Goal: Communication & Community: Answer question/provide support

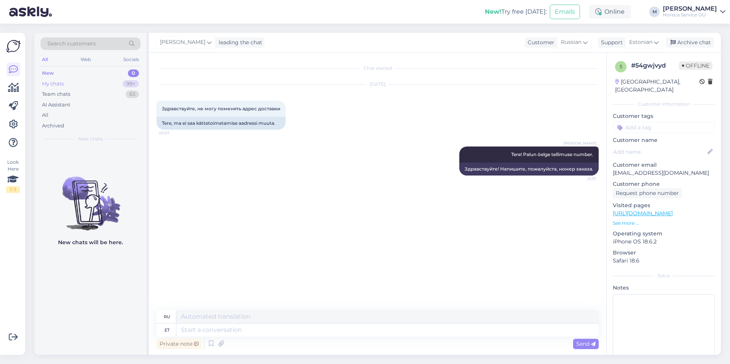
click at [89, 82] on div "My chats 99+" at bounding box center [90, 84] width 100 height 11
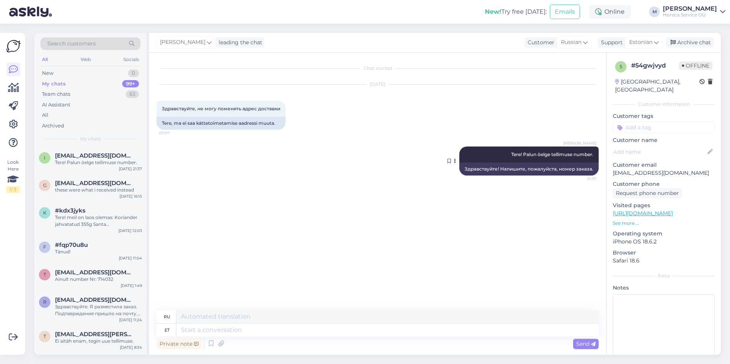
click at [575, 161] on div "[PERSON_NAME]! Palun öelge tellimuse number. 21:37" at bounding box center [528, 155] width 139 height 16
click at [209, 329] on textarea at bounding box center [387, 330] width 422 height 13
type textarea "V"
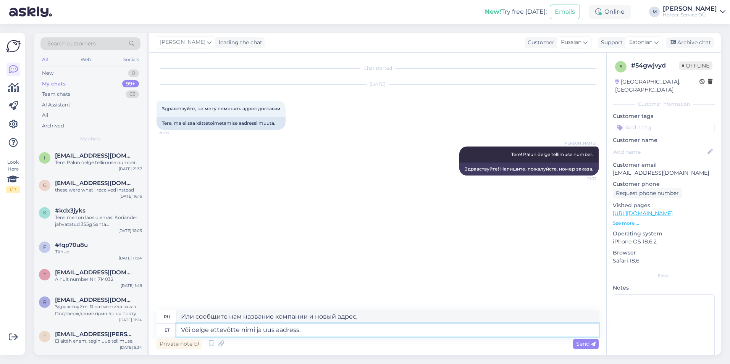
type textarea "Või öelge ettevõtte nimi ja uus aadress, m"
drag, startPoint x: 316, startPoint y: 331, endPoint x: 13, endPoint y: 313, distance: 304.1
click at [13, 313] on div "Look Here 1 / 3 Get more Your checklist to get more value from Askly. Close Con…" at bounding box center [365, 194] width 730 height 341
click at [209, 331] on textarea at bounding box center [387, 330] width 422 height 13
type textarea "P"
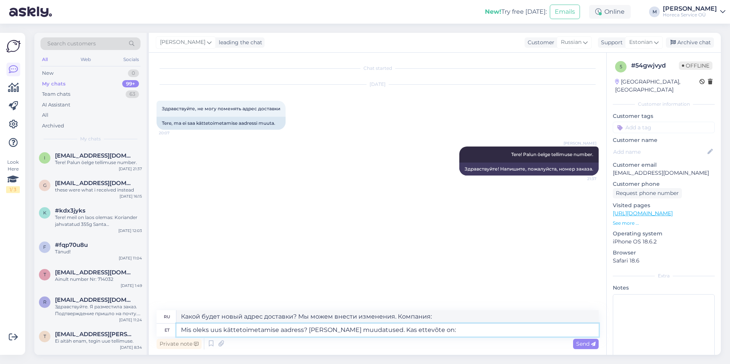
paste textarea "Olelukoe Event Club, OleLukoe Fantazija OÜ"
click at [384, 330] on textarea "Mis oleks uus kättetoimetamise aadress? [PERSON_NAME] muudatused. Kas ettevõte …" at bounding box center [387, 330] width 422 height 13
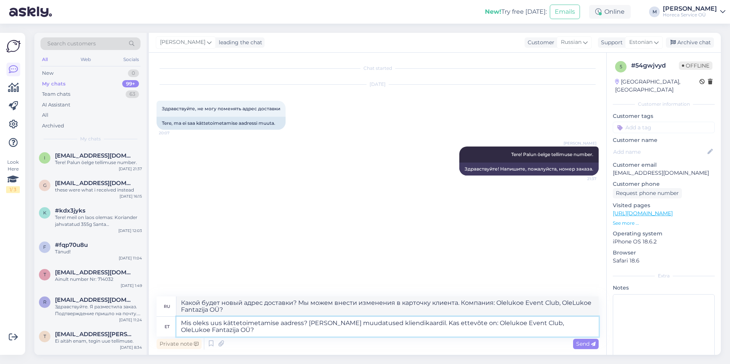
drag, startPoint x: 385, startPoint y: 323, endPoint x: 348, endPoint y: 326, distance: 37.2
click at [346, 325] on textarea "Mis oleks uus kättetoimetamise aadress? [PERSON_NAME] muudatused kliendikaardil…" at bounding box center [387, 327] width 422 height 20
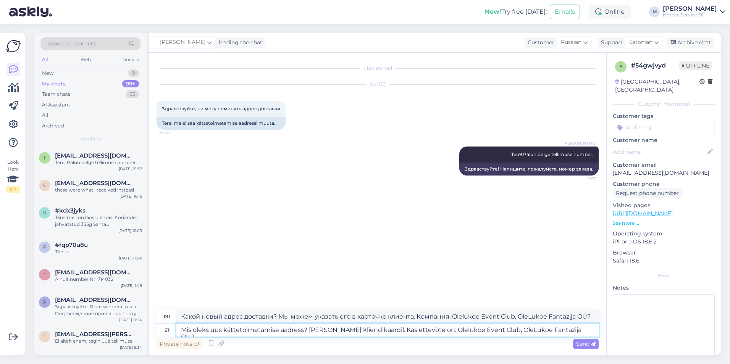
click at [386, 329] on textarea "Mis oleks uus kättetoimetamise aadress? [PERSON_NAME] kliendikaardil. Kas ettev…" at bounding box center [387, 330] width 422 height 13
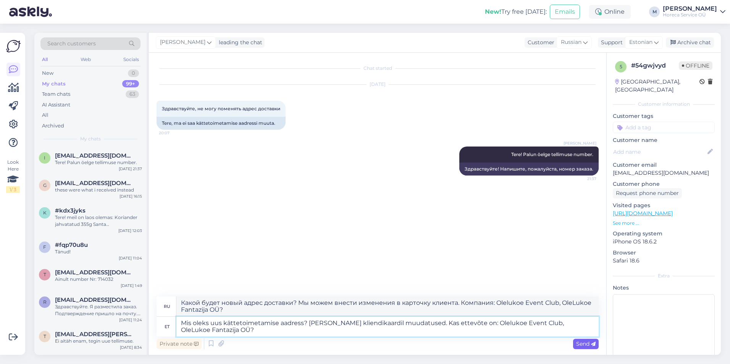
type textarea "Mis oleks uus kättetoimetamise aadress? [PERSON_NAME] kliendikaardil muudatused…"
click at [578, 341] on span "Send" at bounding box center [585, 344] width 19 height 7
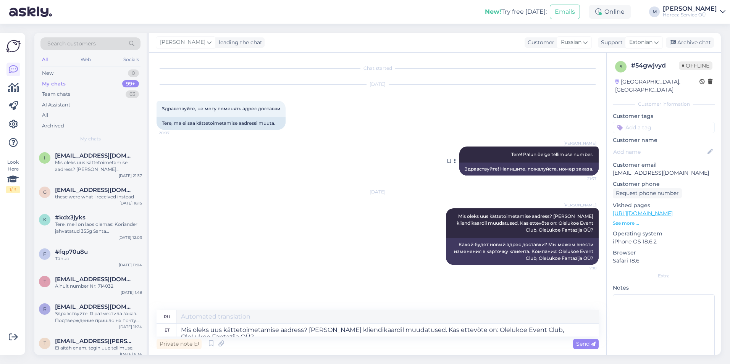
click at [456, 163] on button at bounding box center [454, 161] width 5 height 7
click at [552, 155] on span "Tere! Palun öelge tellimuse number." at bounding box center [552, 155] width 82 height 6
drag, startPoint x: 552, startPoint y: 155, endPoint x: 515, endPoint y: 152, distance: 37.2
click at [515, 152] on span "Tere! Palun öelge tellimuse number." at bounding box center [552, 155] width 82 height 6
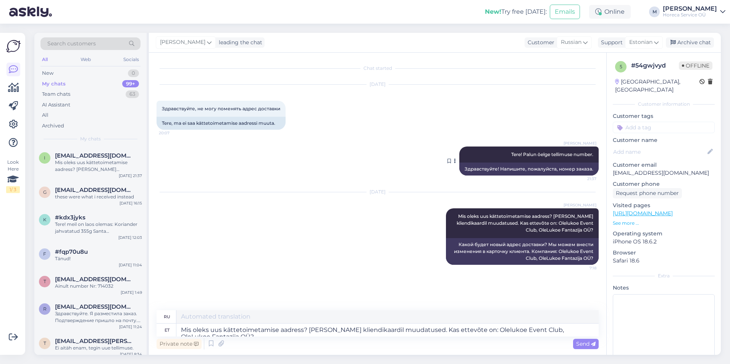
click at [456, 163] on icon at bounding box center [455, 161] width 2 height 5
click at [529, 170] on div "Здравствуйте! Напишите, пожалуйста, номер заказа." at bounding box center [528, 169] width 139 height 13
drag, startPoint x: 529, startPoint y: 170, endPoint x: 516, endPoint y: 151, distance: 22.6
click at [516, 151] on div "[PERSON_NAME]! Palun öelge tellimuse number. 21:37" at bounding box center [528, 155] width 139 height 16
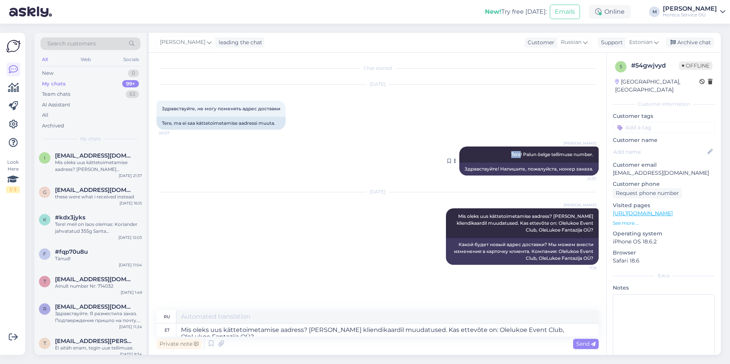
click at [516, 151] on div "[PERSON_NAME]! Palun öelge tellimuse number. 21:37" at bounding box center [528, 155] width 139 height 16
drag, startPoint x: 516, startPoint y: 151, endPoint x: 574, endPoint y: 107, distance: 73.2
click at [574, 107] on div "[DATE] Здравствуйте, не могу поменять адрес доставки 20:07 Tere, ma ei saa kätt…" at bounding box center [378, 107] width 442 height 62
click at [449, 162] on icon at bounding box center [449, 161] width 3 height 5
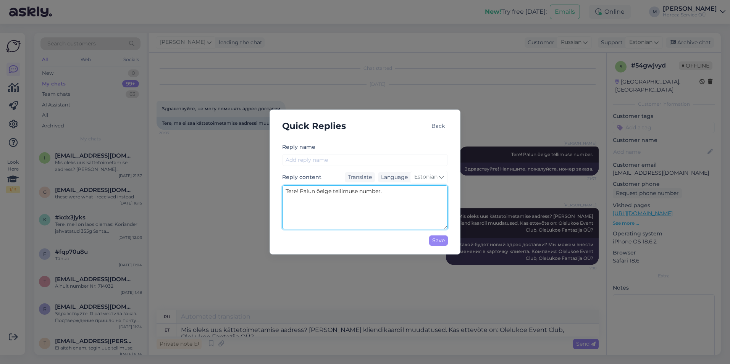
drag, startPoint x: 402, startPoint y: 194, endPoint x: 253, endPoint y: 194, distance: 148.9
click at [253, 194] on div "Quick Replies Back Reply name Reply content Translate Language Estonian Tere! P…" at bounding box center [365, 182] width 730 height 364
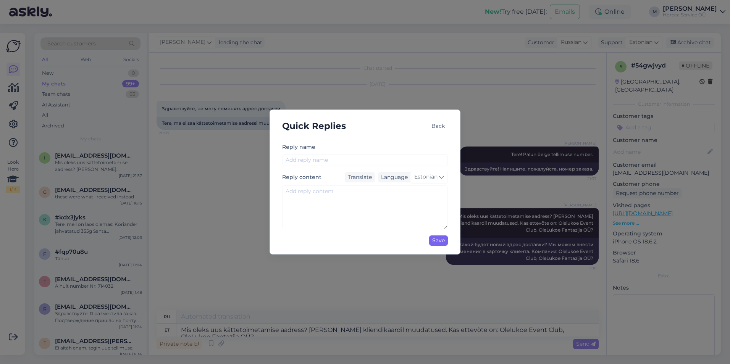
click at [437, 243] on div "Save" at bounding box center [438, 241] width 19 height 10
click at [438, 126] on div "Back" at bounding box center [437, 126] width 19 height 10
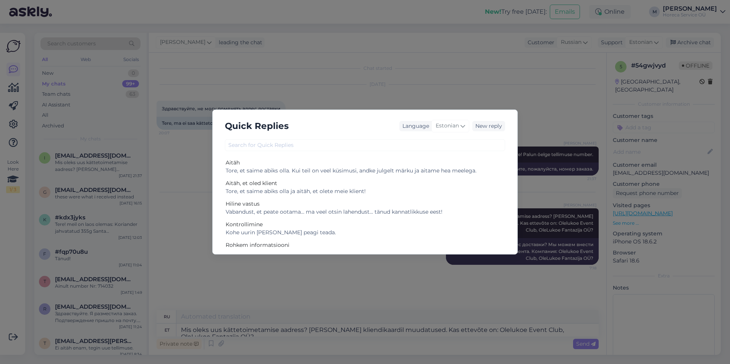
click at [490, 88] on div "Quick Replies Language Estonian New reply Aitäh Tore, et saime abiks olla. Kui …" at bounding box center [365, 182] width 730 height 364
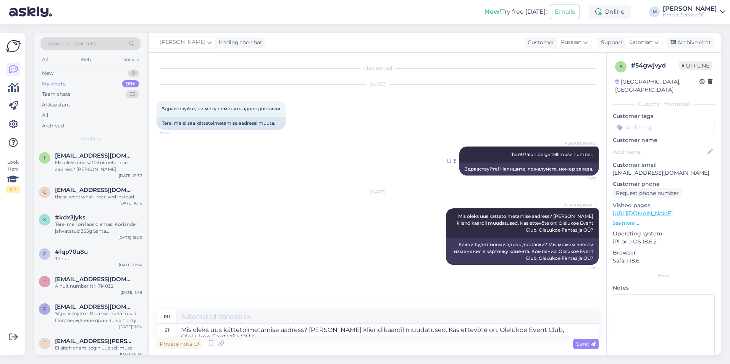
click at [450, 162] on icon at bounding box center [449, 161] width 3 height 5
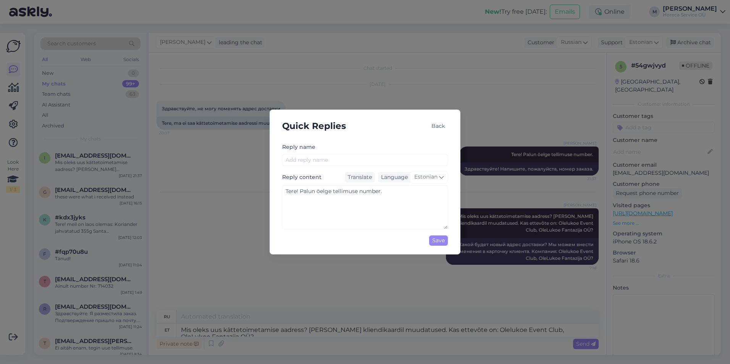
click at [447, 227] on textarea "Tere! Palun öelge tellimuse number." at bounding box center [365, 208] width 166 height 44
drag, startPoint x: 447, startPoint y: 227, endPoint x: 462, endPoint y: 230, distance: 14.8
click at [462, 230] on div "Quick Replies Back Reply name Reply content Translate Language Estonian Tere! P…" at bounding box center [365, 182] width 730 height 364
drag, startPoint x: 396, startPoint y: 194, endPoint x: 243, endPoint y: 162, distance: 156.9
click at [243, 162] on div "Quick Replies Back Reply name Reply content Translate Language Estonian Tere! P…" at bounding box center [365, 182] width 730 height 364
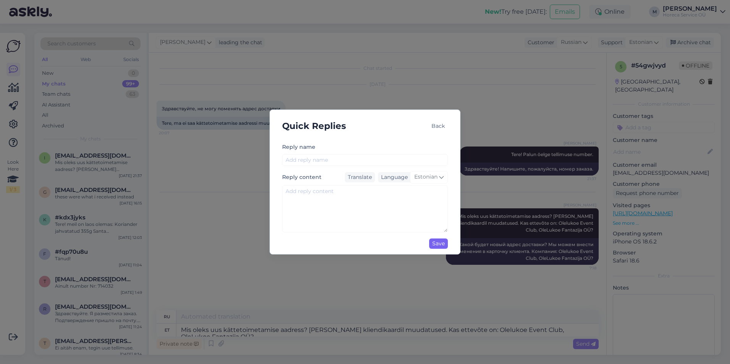
click at [437, 241] on div "Save" at bounding box center [438, 244] width 19 height 10
click at [378, 130] on div "Quick Replies Back" at bounding box center [365, 126] width 178 height 20
click at [440, 124] on div "Back" at bounding box center [437, 126] width 19 height 10
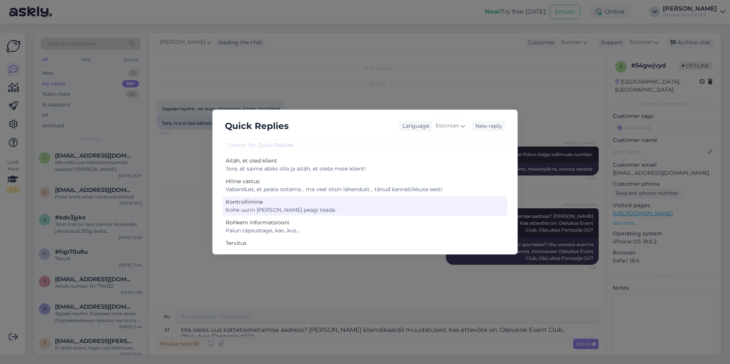
scroll to position [34, 0]
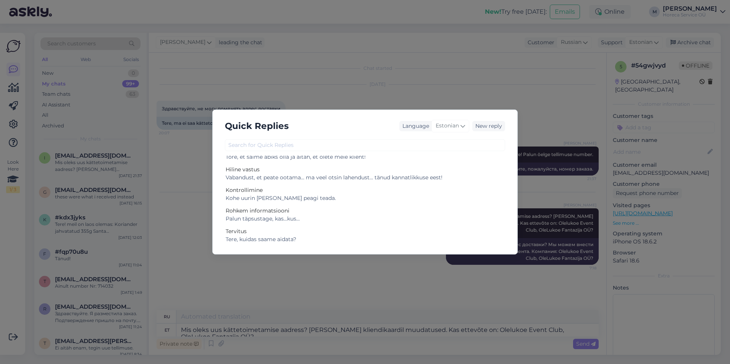
click at [498, 83] on div "Quick Replies Language Estonian New reply Aitäh Tore, et saime abiks olla. Kui …" at bounding box center [365, 182] width 730 height 364
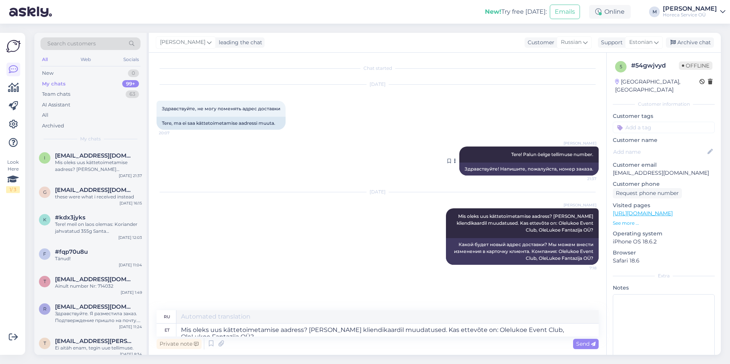
click at [457, 160] on button at bounding box center [454, 161] width 5 height 7
drag, startPoint x: 537, startPoint y: 157, endPoint x: 501, endPoint y: 160, distance: 36.4
click at [501, 160] on div "[PERSON_NAME]! Palun öelge tellimuse number. 21:37" at bounding box center [528, 155] width 139 height 16
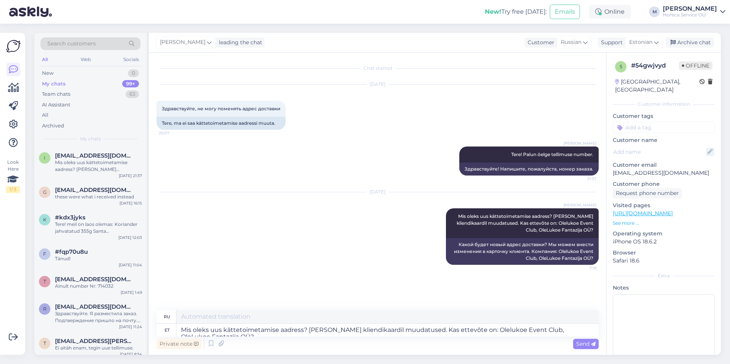
click at [706, 148] on icon at bounding box center [710, 152] width 8 height 8
paste input "Olelukoe Event Club, OleLukoe Fantazija OÜ"
type input "Olelukoe Event Club, OleLukoe Fantazija OÜ"
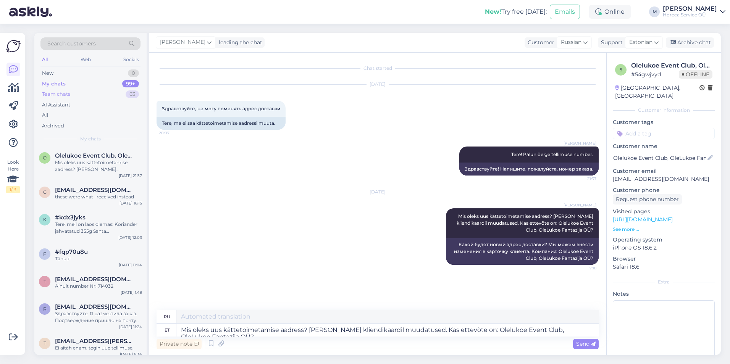
click at [93, 98] on div "Team chats 63" at bounding box center [90, 94] width 100 height 11
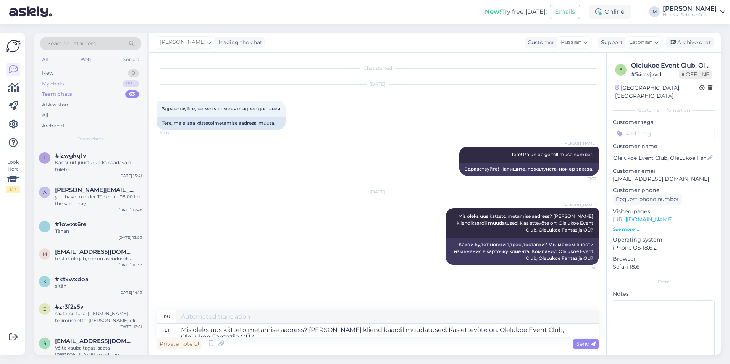
click at [100, 86] on div "My chats 99+" at bounding box center [90, 84] width 100 height 11
